Goal: Task Accomplishment & Management: Use online tool/utility

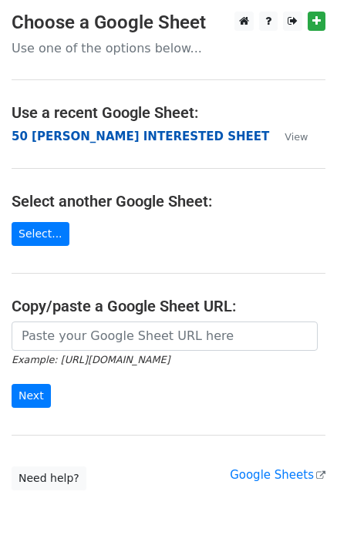
click at [99, 130] on strong "50 KEVIN INTERESTED SHEET" at bounding box center [141, 137] width 258 height 14
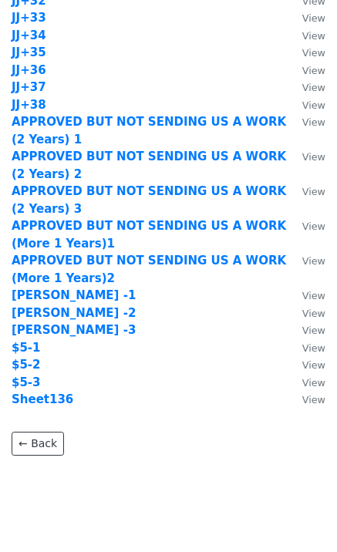
scroll to position [1565, 0]
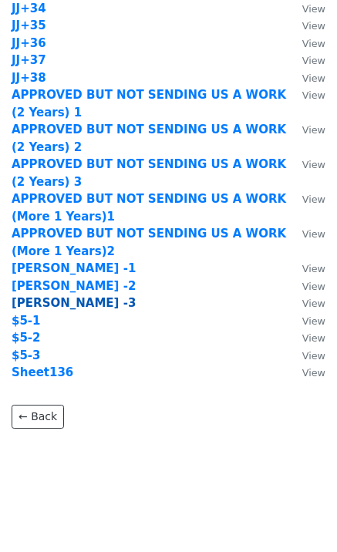
click at [57, 303] on strong "[PERSON_NAME] -3" at bounding box center [74, 303] width 124 height 14
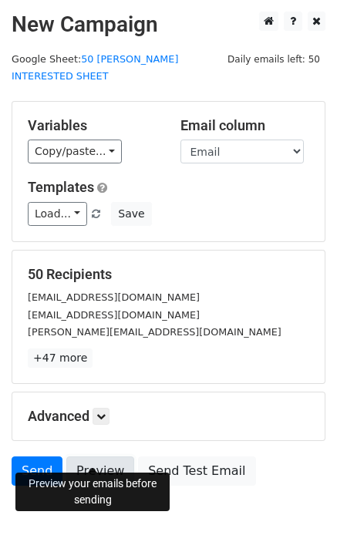
click at [98, 457] on link "Preview" at bounding box center [100, 471] width 68 height 29
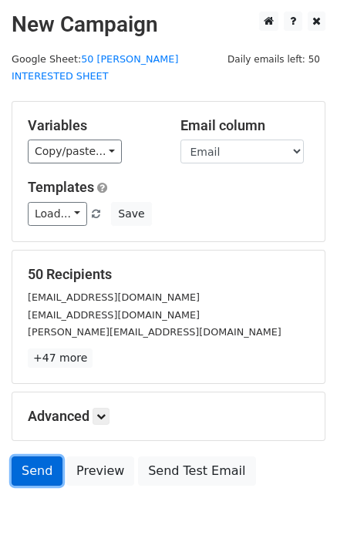
click at [32, 457] on link "Send" at bounding box center [37, 471] width 51 height 29
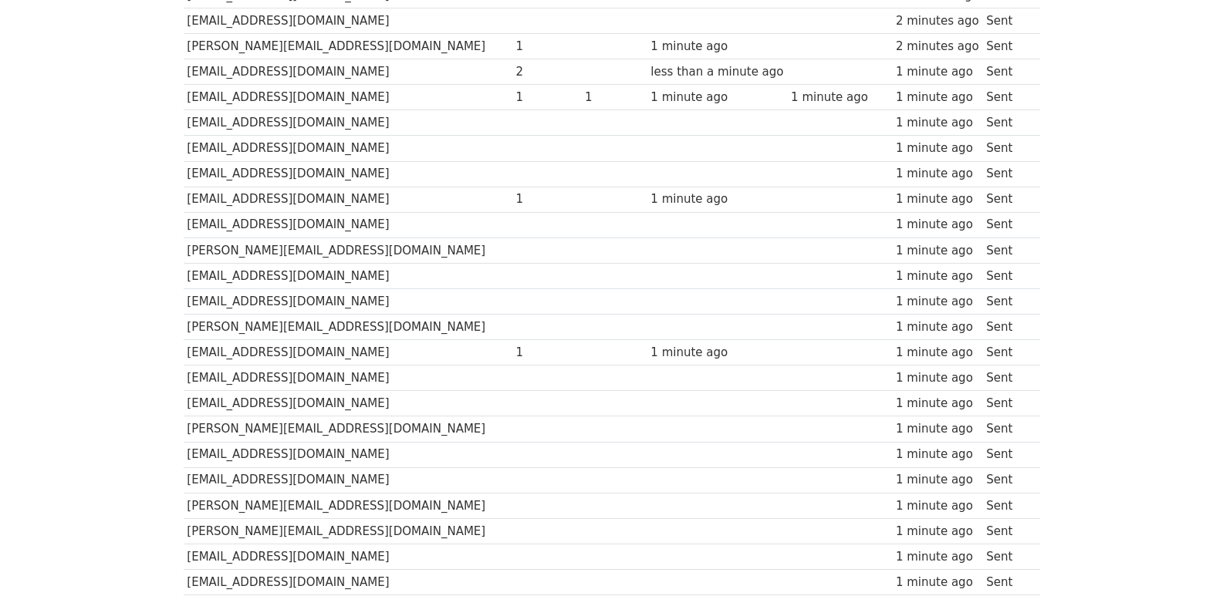
scroll to position [1074, 0]
